Goal: Information Seeking & Learning: Learn about a topic

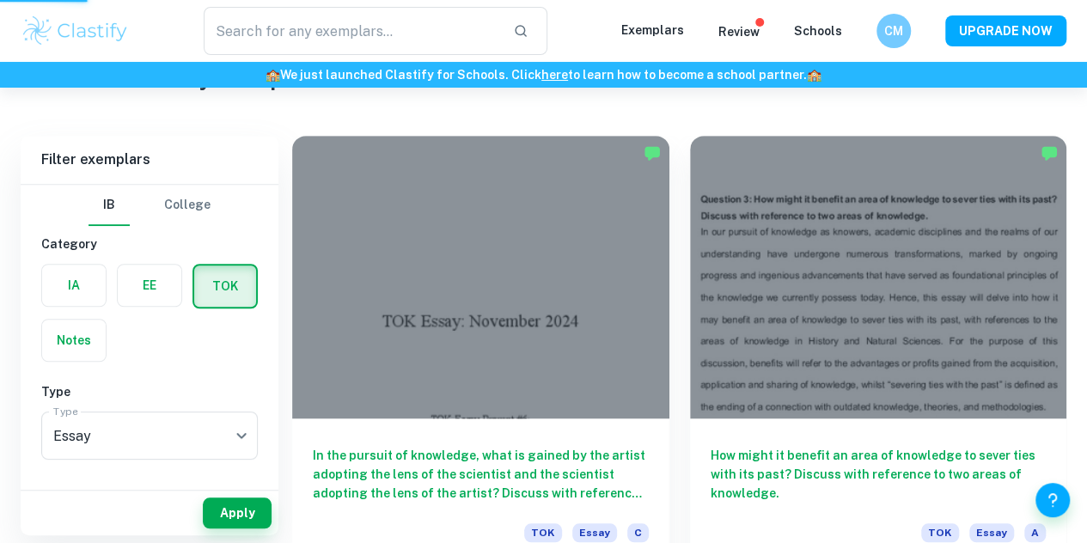
scroll to position [443, 0]
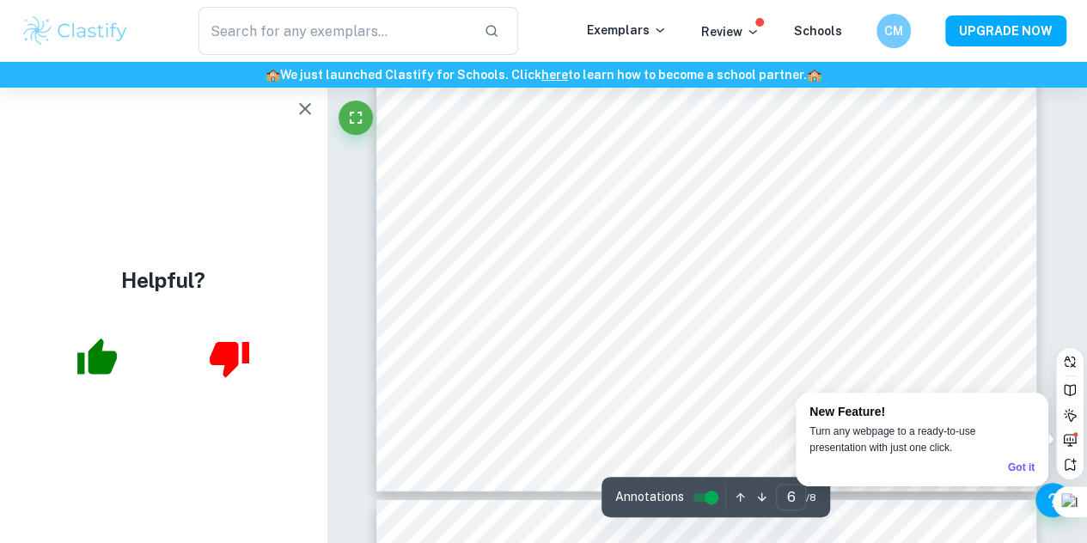
scroll to position [5470, 0]
type input "1"
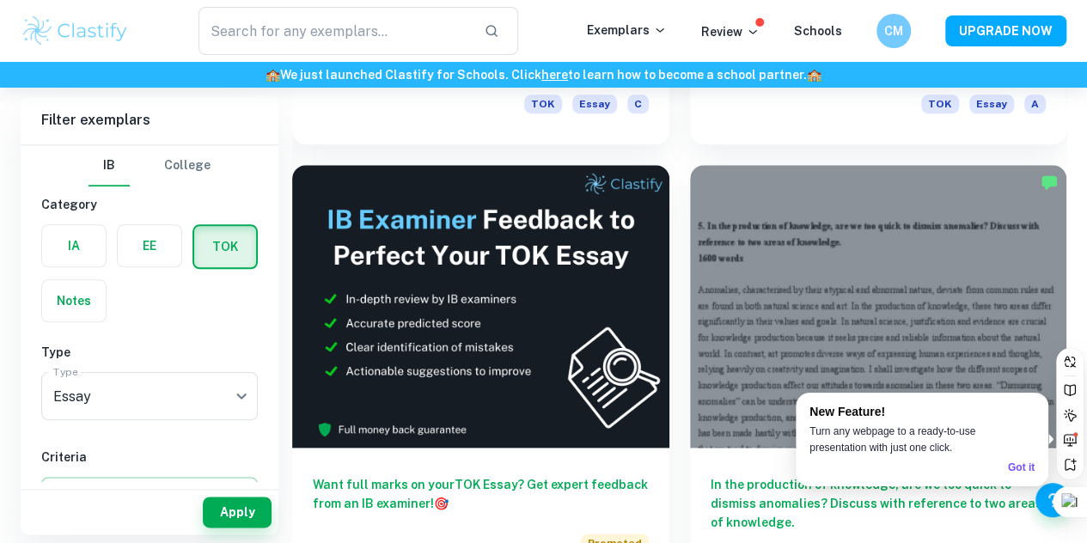
scroll to position [873, 0]
